Goal: Information Seeking & Learning: Understand process/instructions

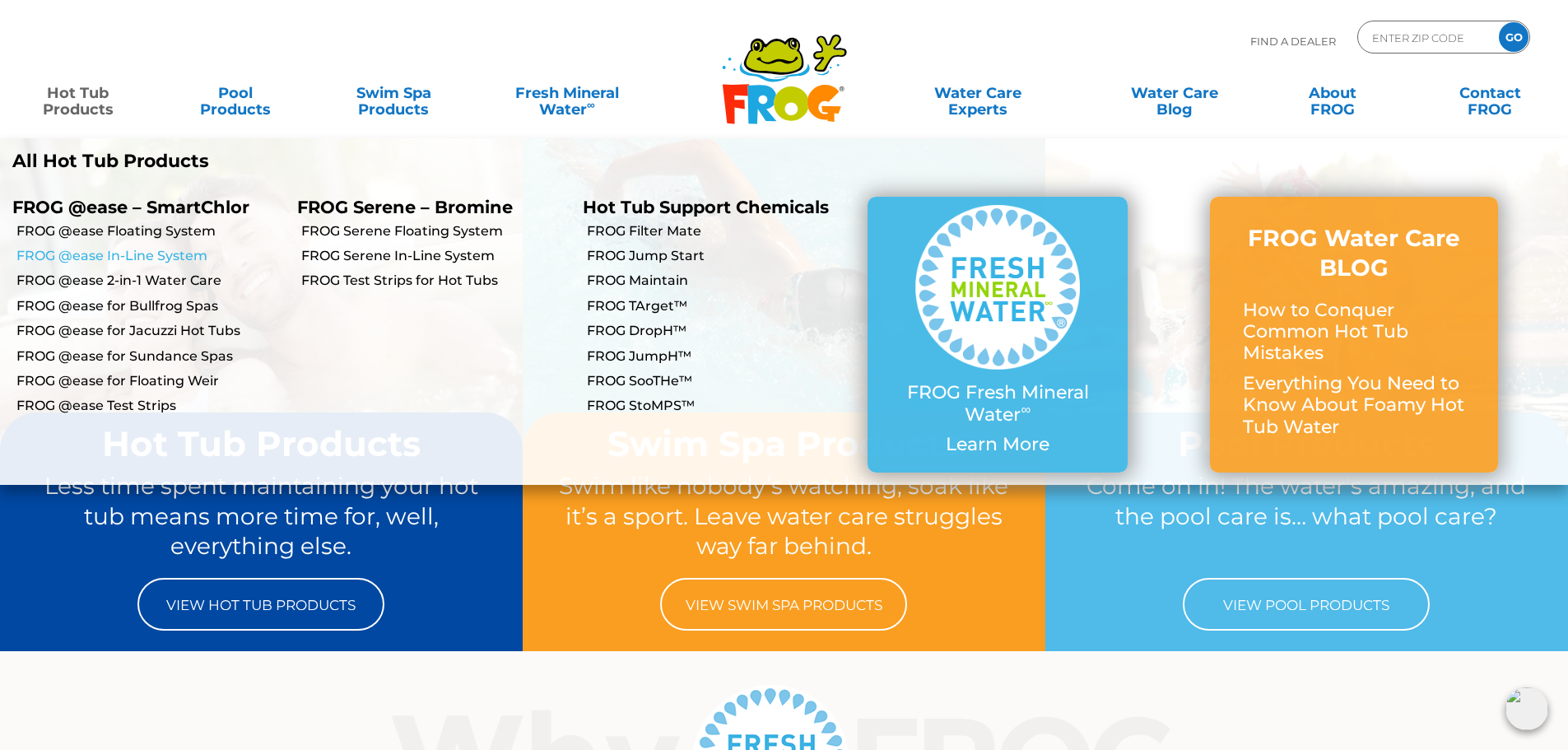
click at [123, 248] on link "FROG @ease In-Line System" at bounding box center [150, 255] width 268 height 18
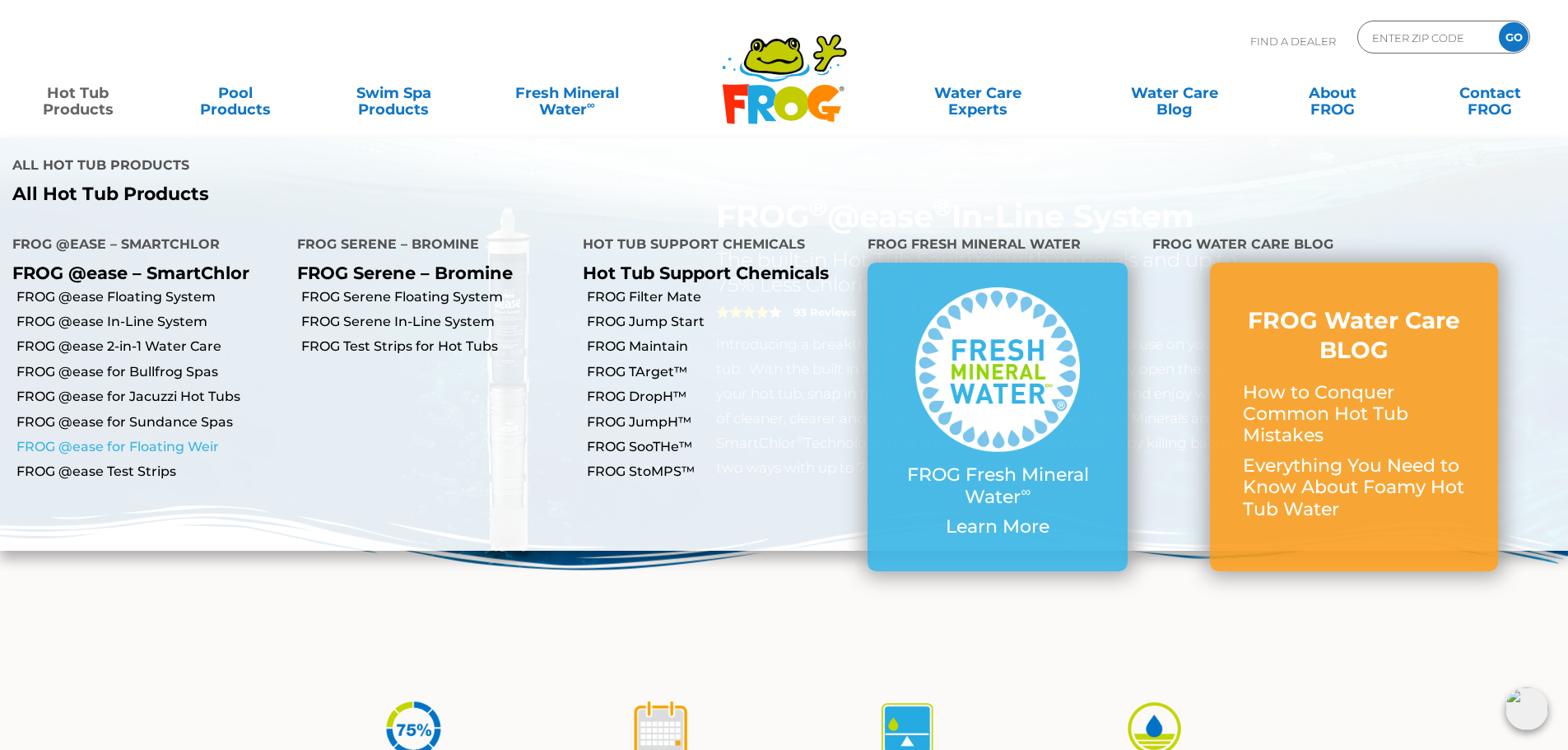
click at [158, 438] on link "FROG @ease for Floating Weir" at bounding box center [150, 446] width 268 height 18
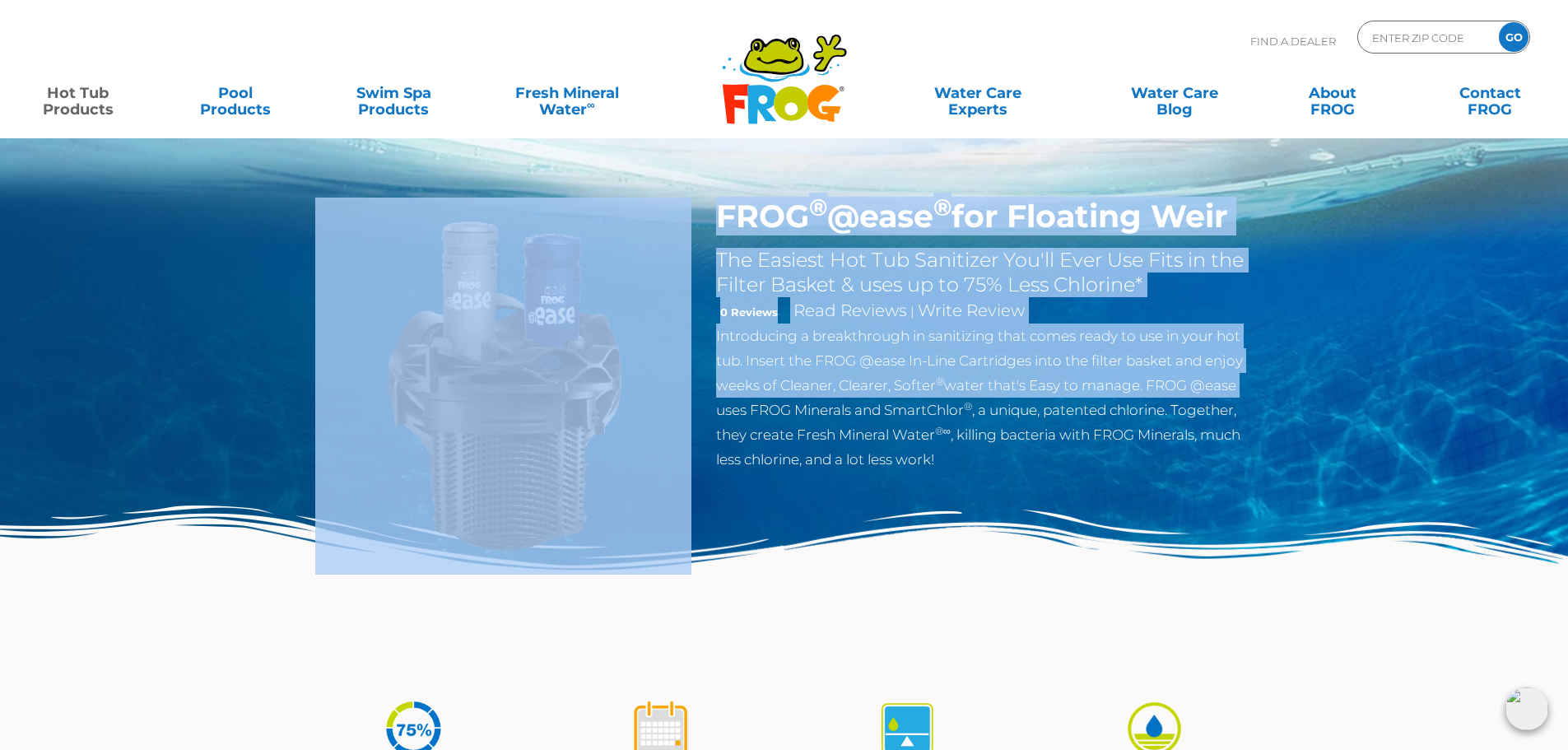
drag, startPoint x: 700, startPoint y: 344, endPoint x: 1451, endPoint y: 384, distance: 752.1
click at [1451, 384] on div "FROG ® @ease ® for Floating Weir The Easiest Hot Tub Sanitizer You'll Ever Use …" at bounding box center [784, 338] width 1568 height 677
click at [1402, 392] on div "FROG ® @ease ® for Floating Weir The Easiest Hot Tub Sanitizer You'll Ever Use …" at bounding box center [784, 338] width 1568 height 677
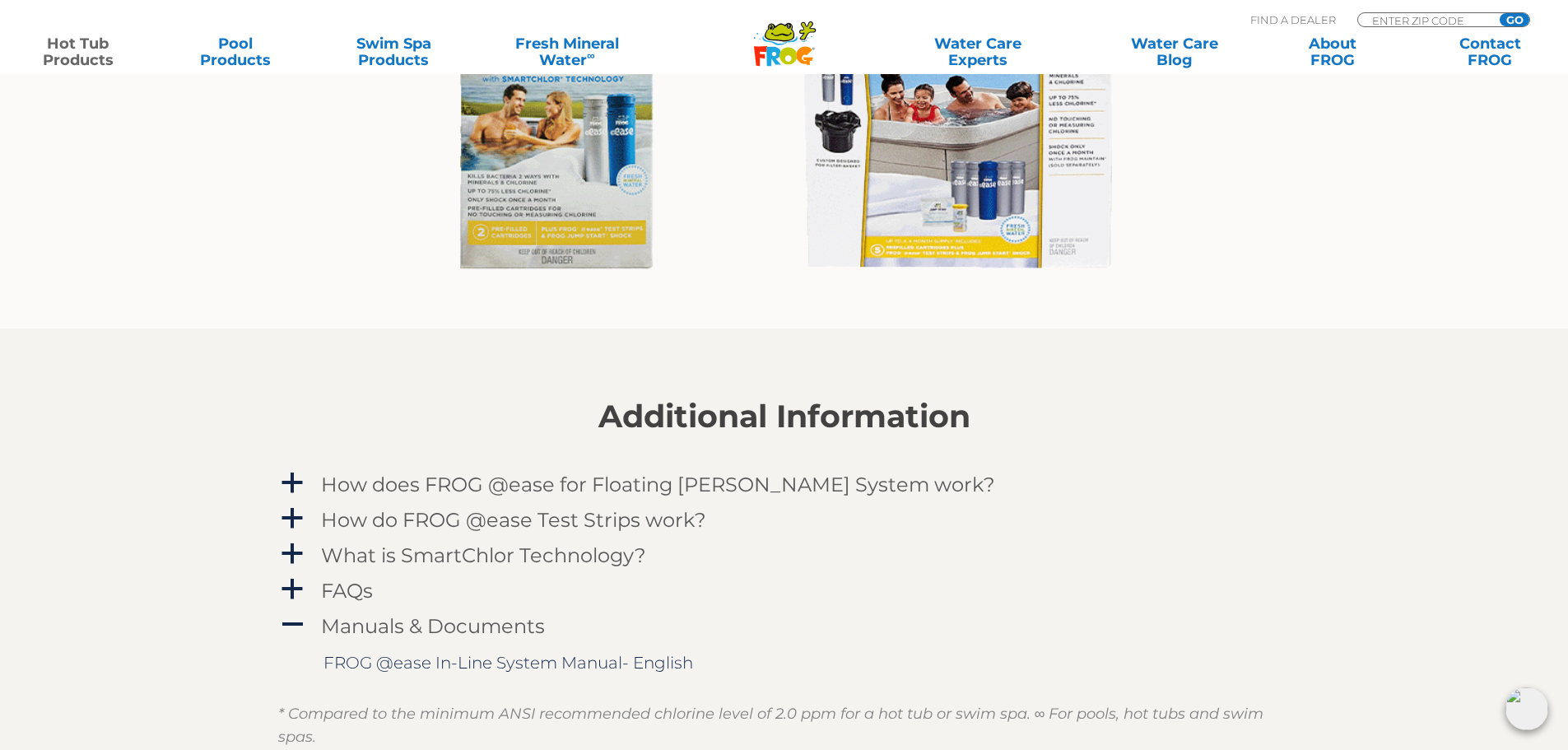
scroll to position [1645, 0]
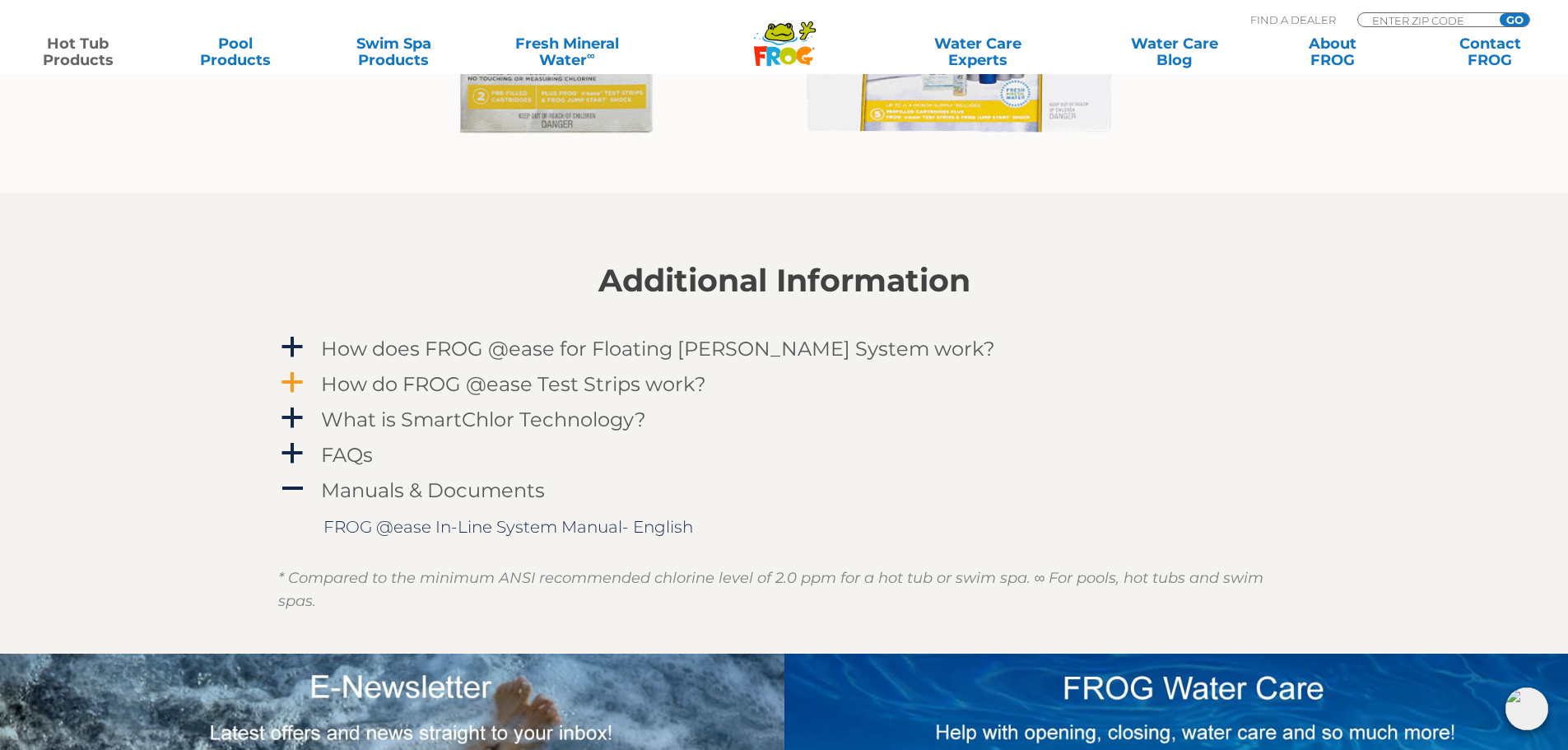
click at [604, 382] on h4 "How do FROG @ease Test Strips work?" at bounding box center [513, 384] width 385 height 22
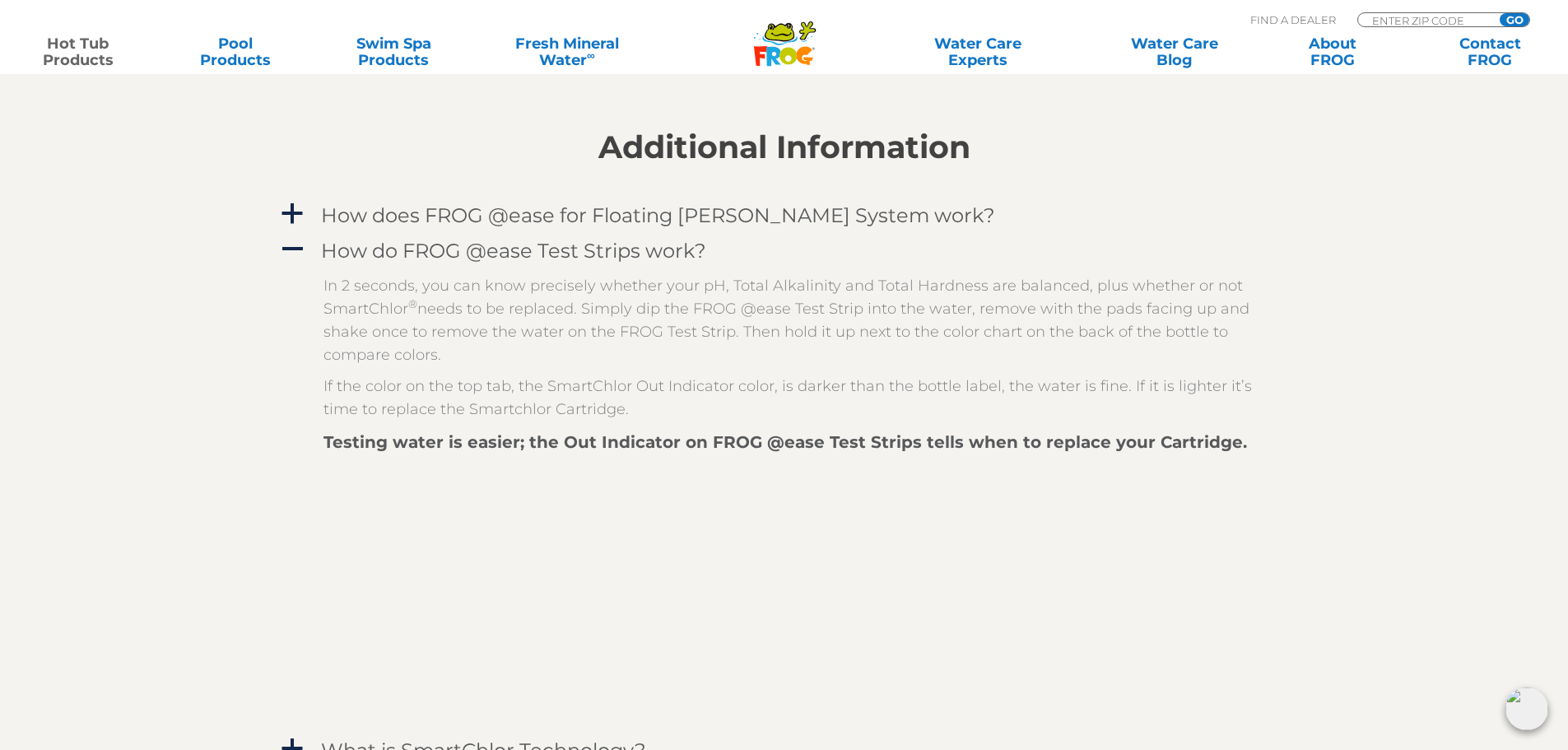
scroll to position [1810, 0]
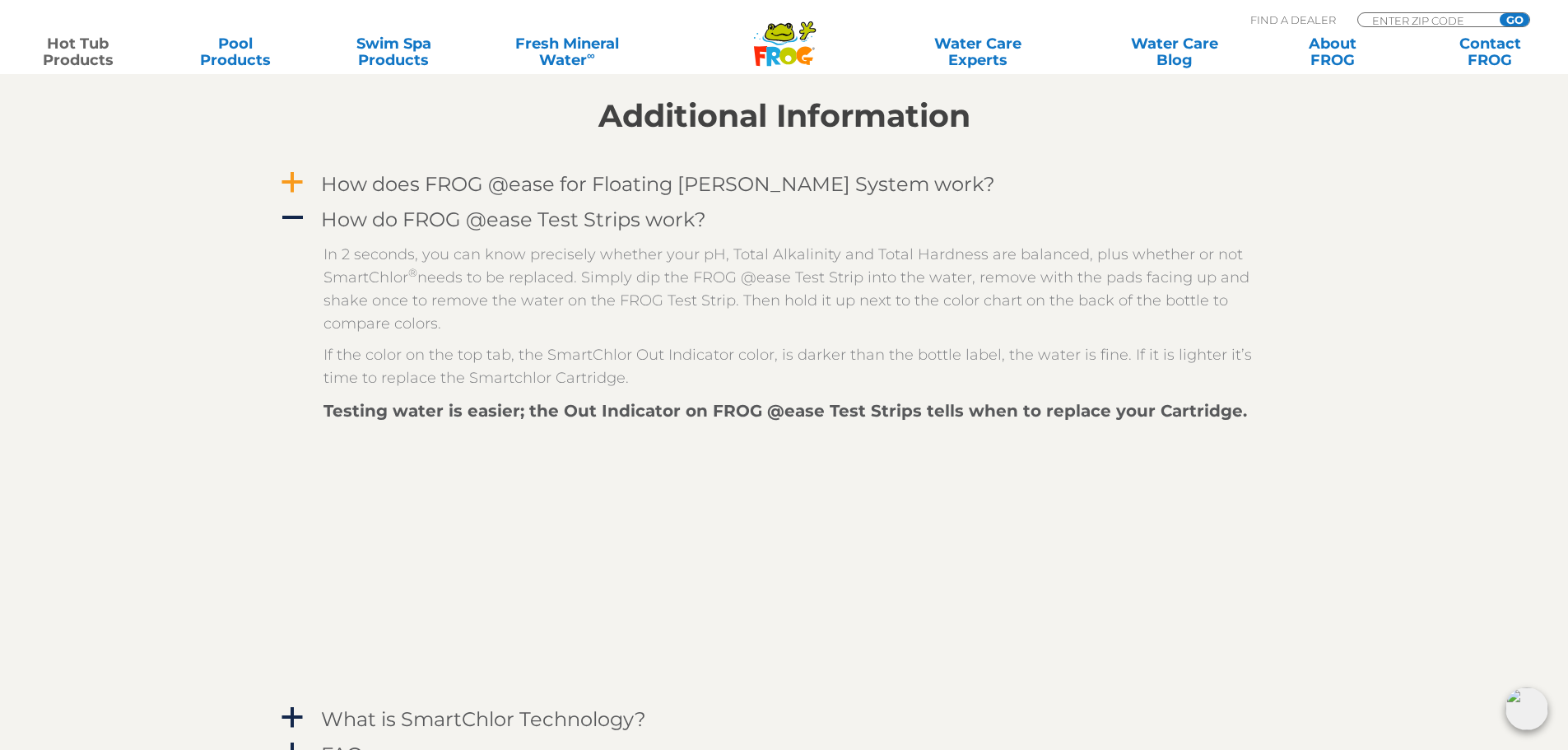
click at [569, 191] on h4 "How does FROG @ease for Floating Weir System work?" at bounding box center [658, 184] width 674 height 22
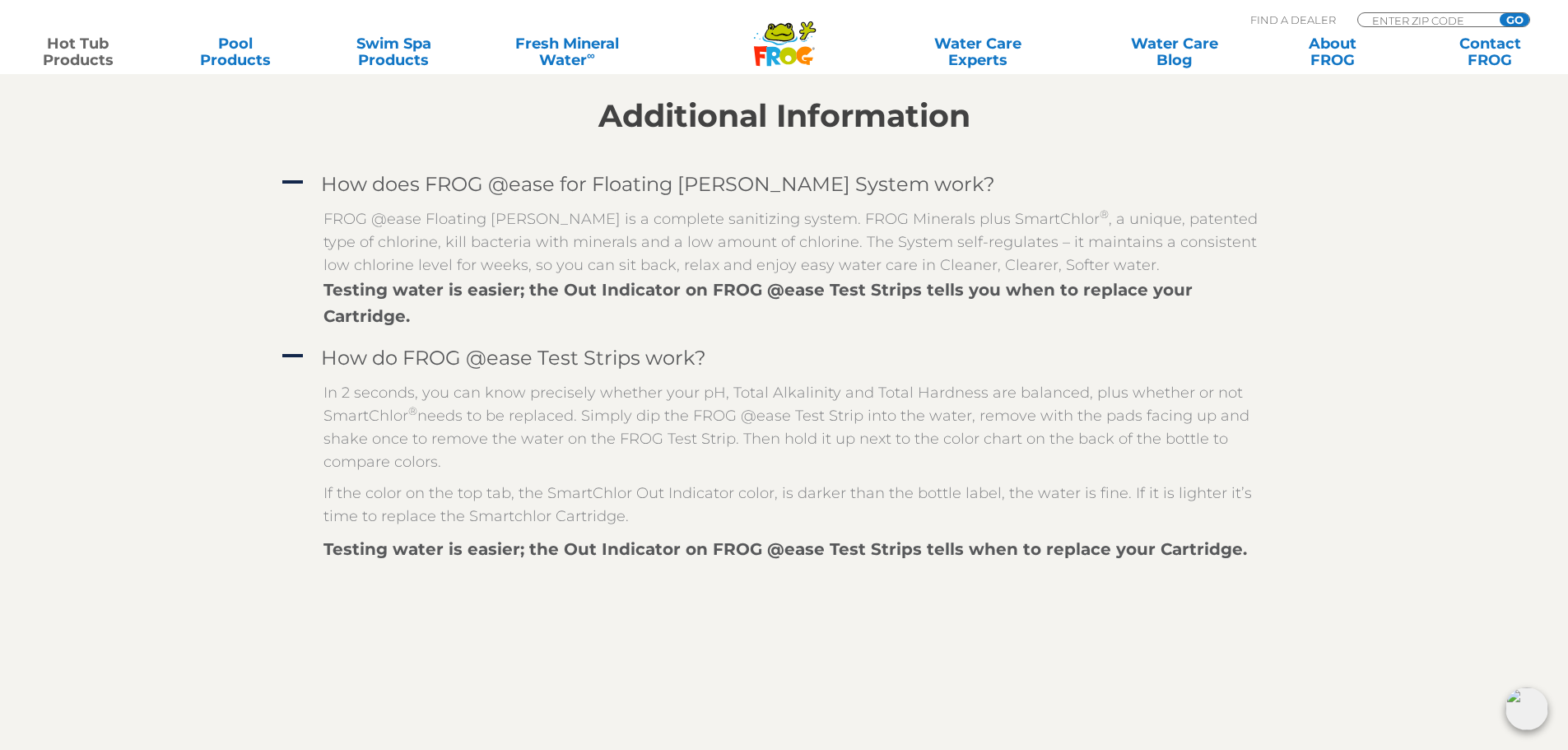
scroll to position [2222, 0]
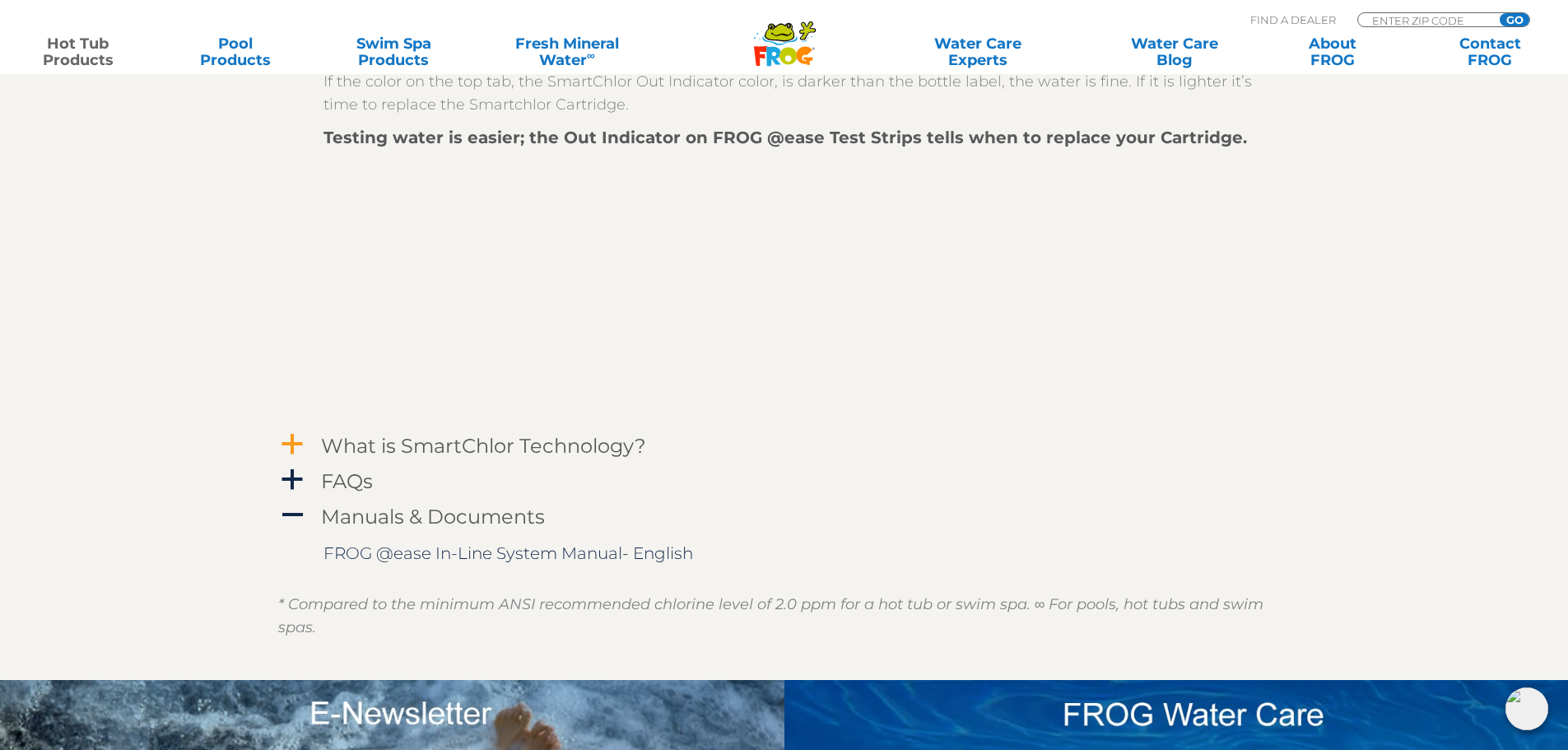
click at [501, 435] on h4 "What is SmartChlor Technology?" at bounding box center [483, 446] width 325 height 22
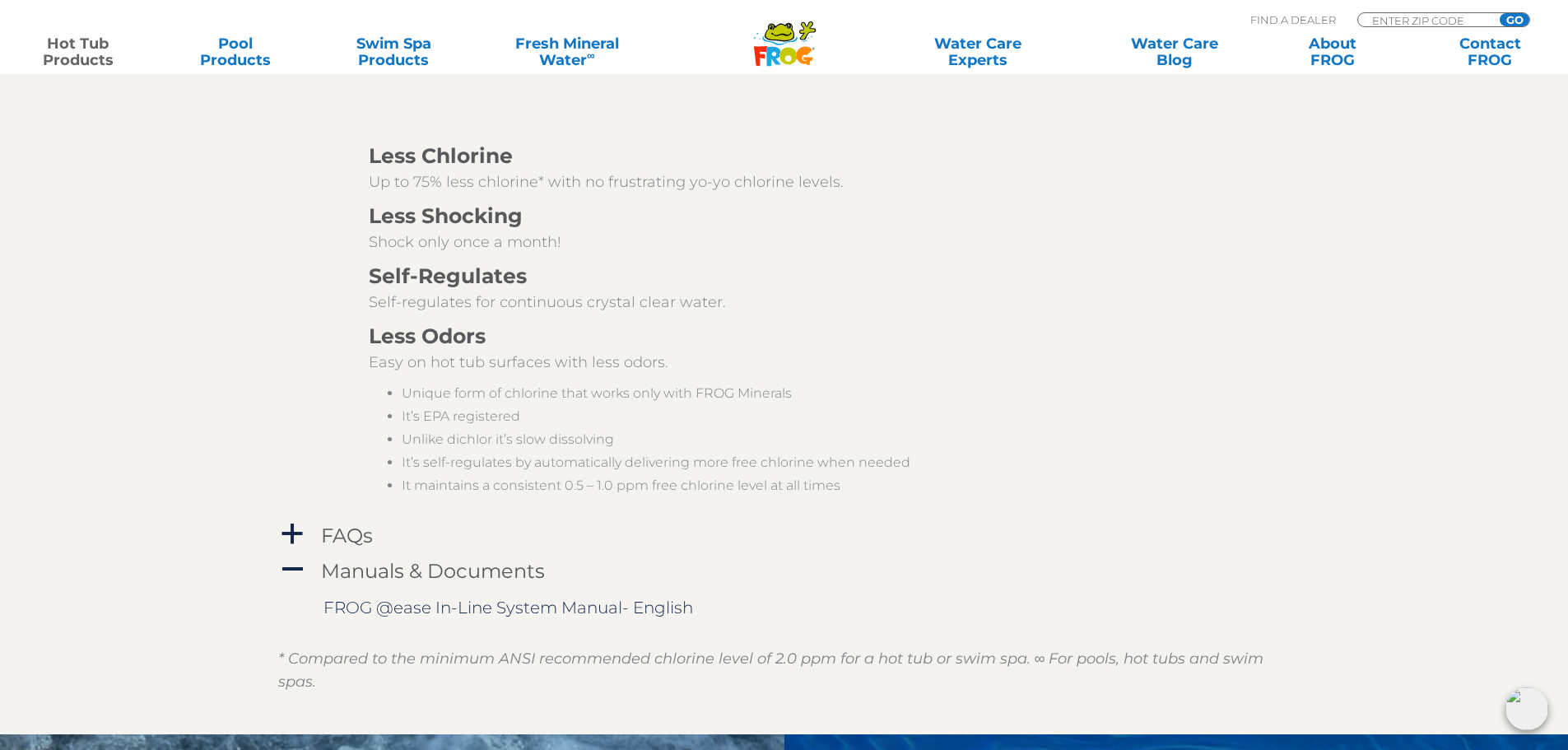
scroll to position [2880, 0]
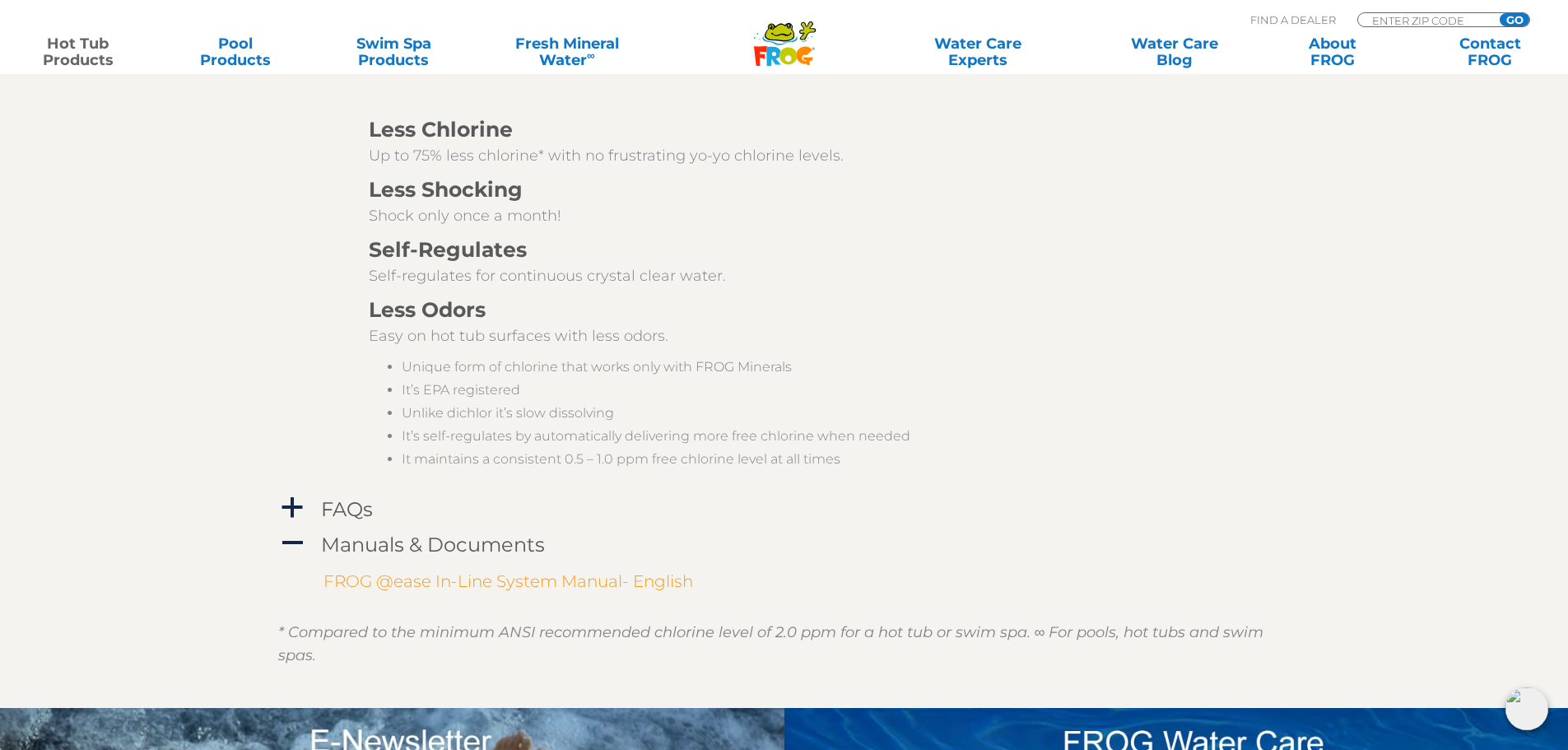
click at [518, 571] on link "FROG @ease In-Line System Manual- English" at bounding box center [508, 581] width 369 height 20
